Goal: Task Accomplishment & Management: Use online tool/utility

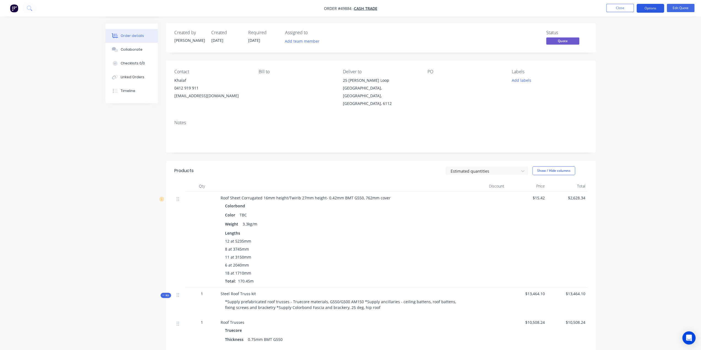
click at [647, 7] on button "Options" at bounding box center [650, 8] width 28 height 9
click at [617, 34] on div "Quote" at bounding box center [633, 33] width 51 height 8
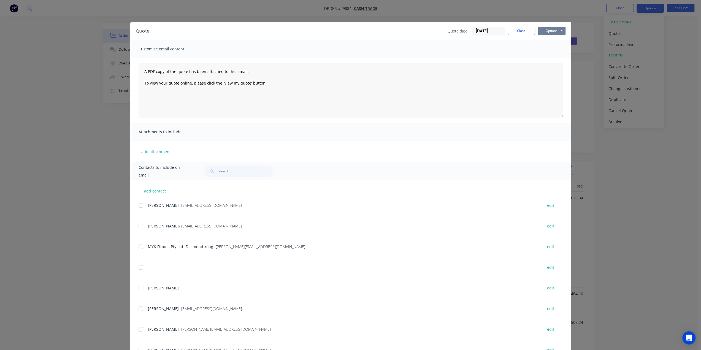
drag, startPoint x: 554, startPoint y: 29, endPoint x: 553, endPoint y: 36, distance: 7.0
click at [554, 30] on button "Options" at bounding box center [552, 31] width 28 height 8
click at [548, 52] on button "Print" at bounding box center [555, 49] width 35 height 9
drag, startPoint x: 637, startPoint y: 92, endPoint x: 624, endPoint y: 63, distance: 31.8
click at [637, 92] on div "Quote Quote date 01/10/25 Close Options Preview Print Email Customise email con…" at bounding box center [350, 175] width 701 height 350
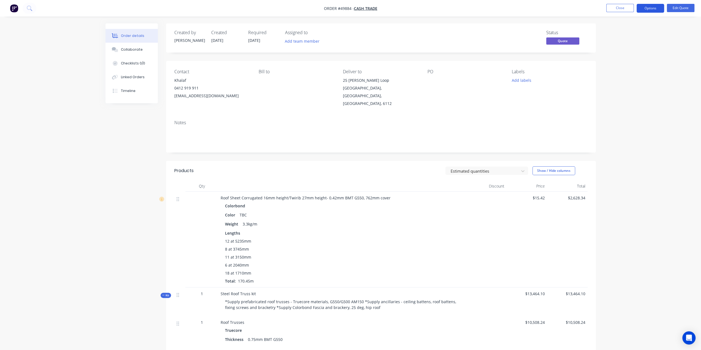
click at [647, 8] on button "Options" at bounding box center [650, 8] width 28 height 9
click at [632, 66] on div "Convert to Order" at bounding box center [633, 67] width 51 height 8
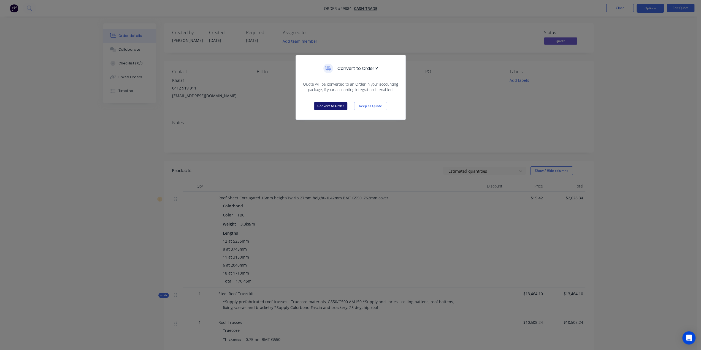
click at [329, 105] on button "Convert to Order" at bounding box center [330, 106] width 33 height 8
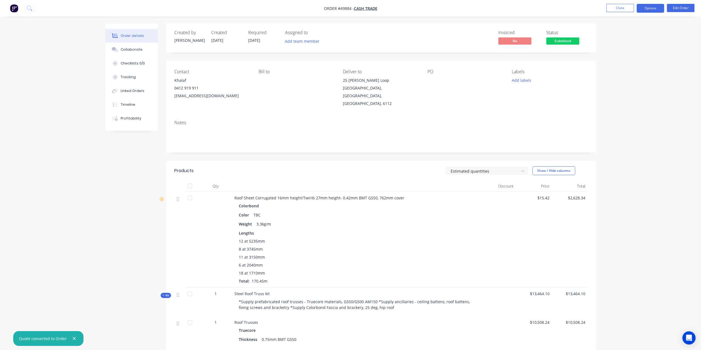
click at [653, 9] on button "Options" at bounding box center [650, 8] width 28 height 9
click at [624, 77] on div "Delivery Docket" at bounding box center [633, 78] width 51 height 8
click at [625, 56] on div "Without pricing" at bounding box center [633, 55] width 51 height 8
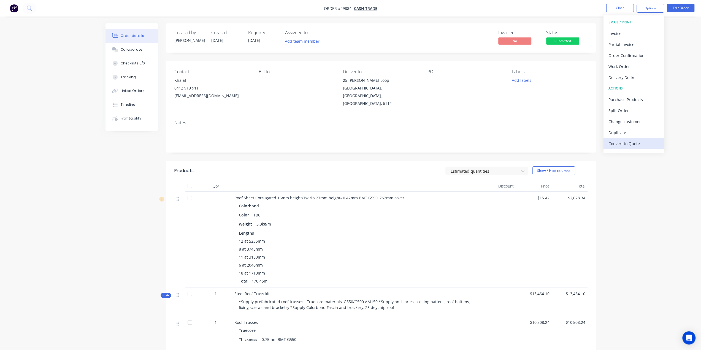
click at [629, 146] on div "Convert to Quote" at bounding box center [633, 144] width 51 height 8
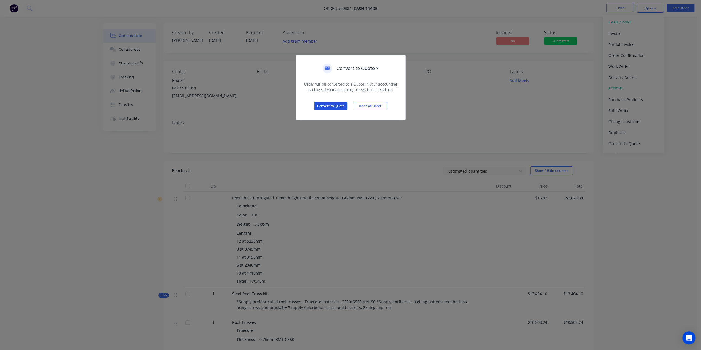
click at [334, 106] on button "Convert to Quote" at bounding box center [330, 106] width 33 height 8
